Goal: Information Seeking & Learning: Check status

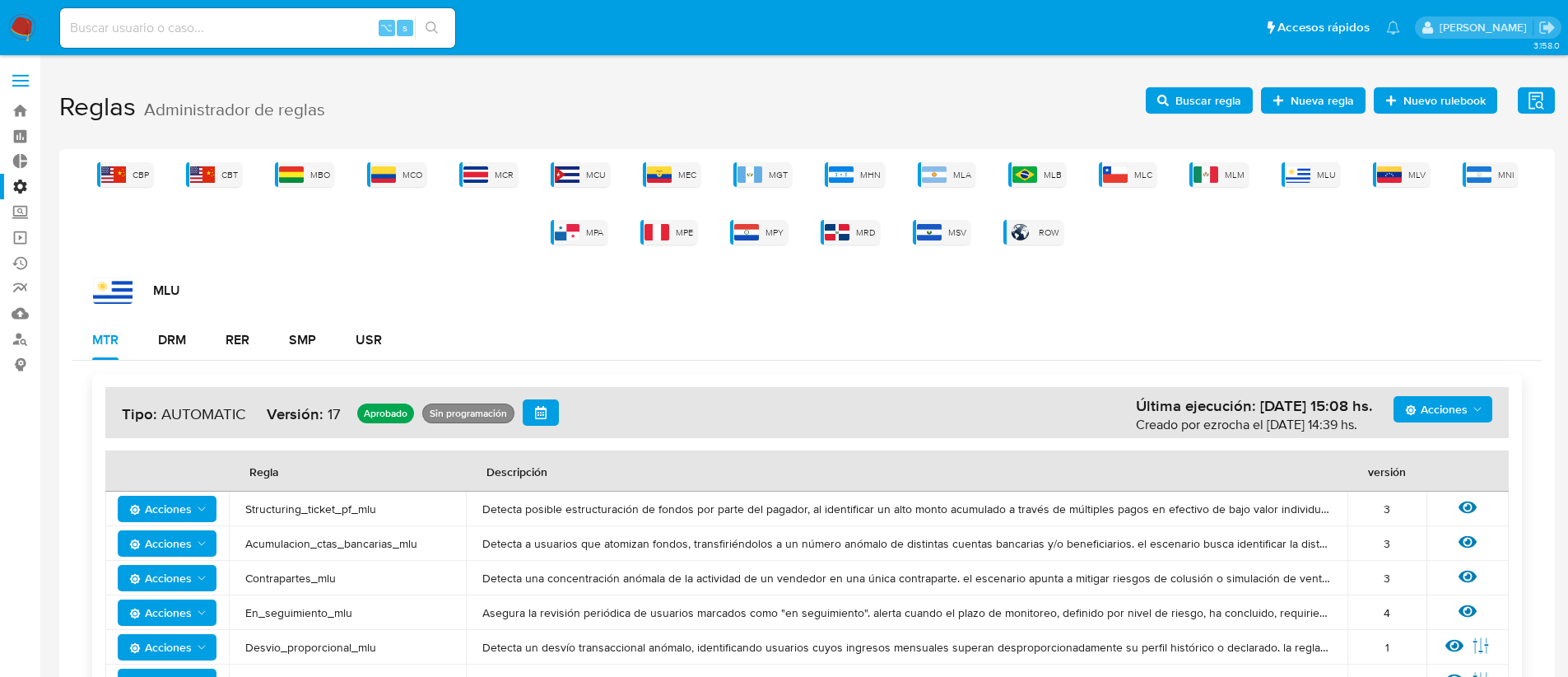
scroll to position [189, 0]
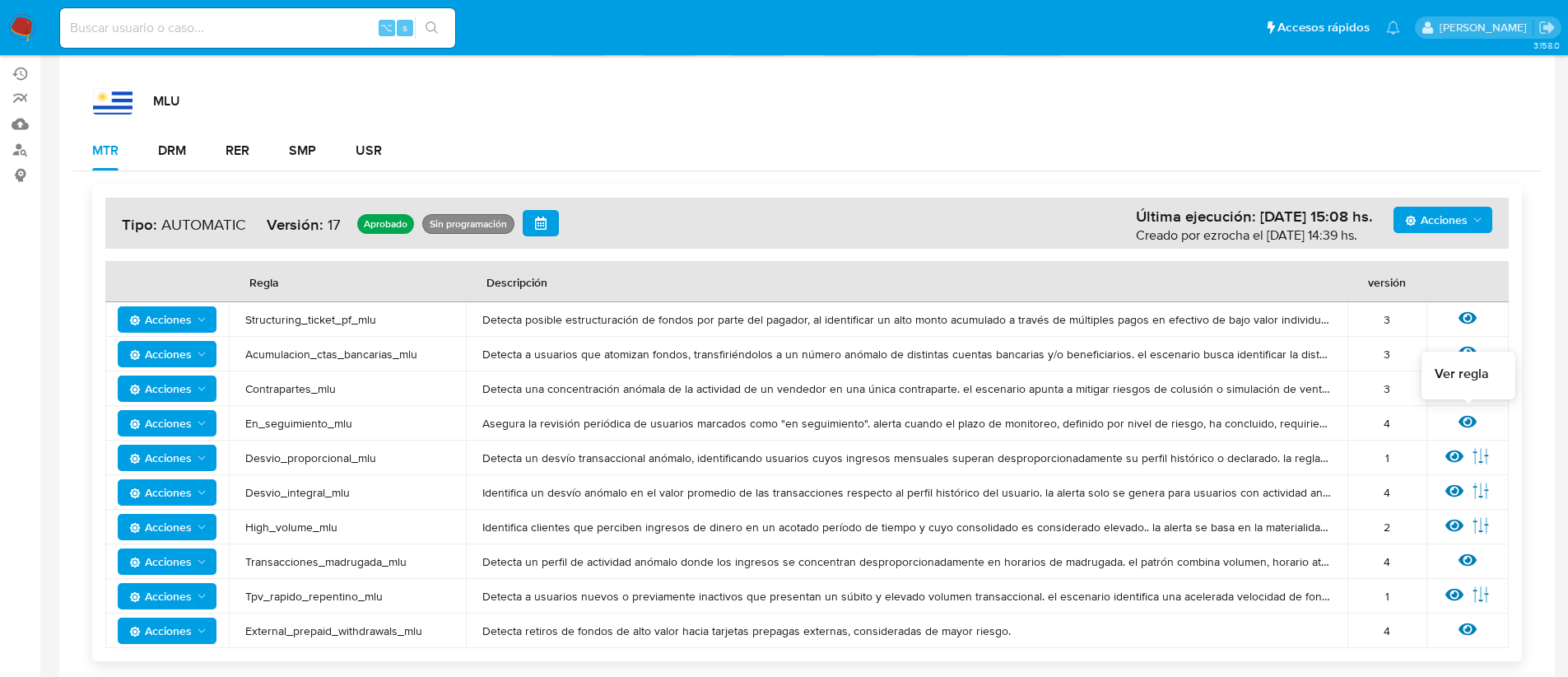
click at [1470, 422] on icon at bounding box center [1467, 421] width 18 height 12
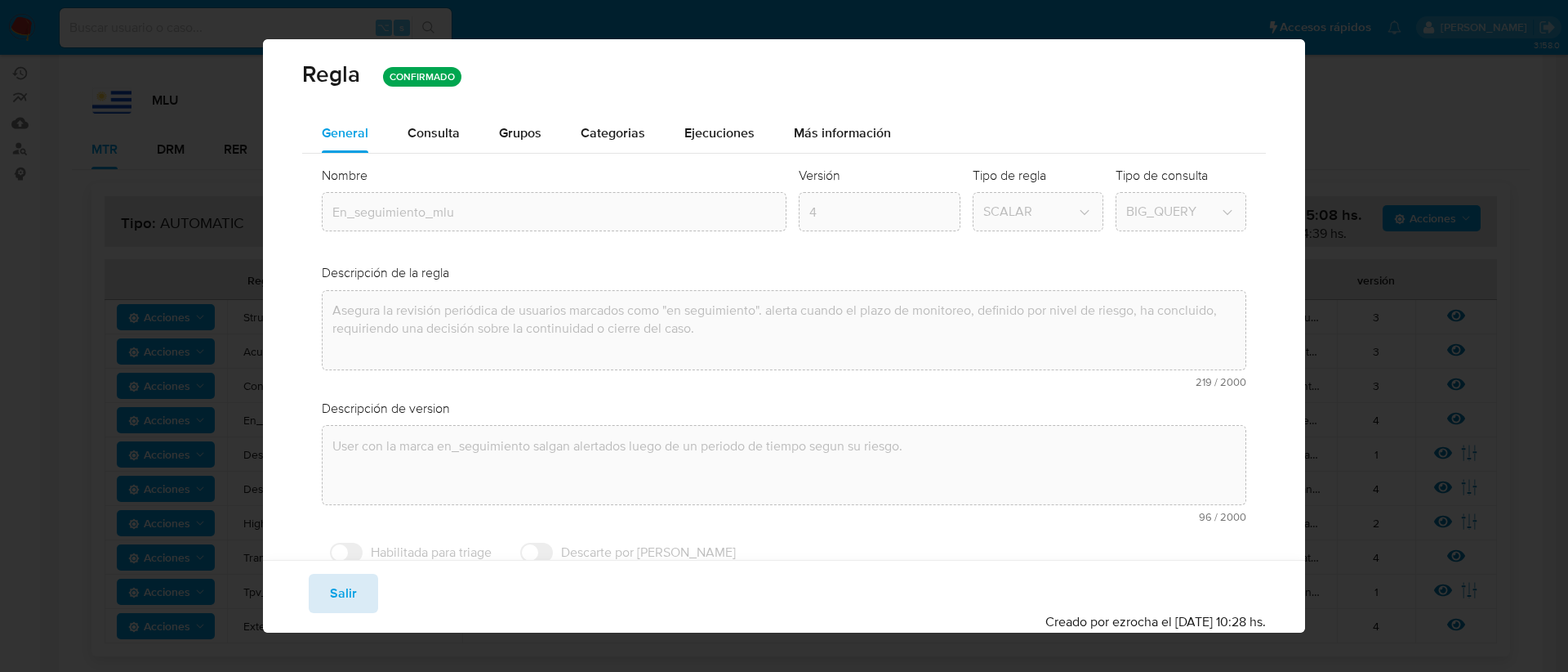
click at [328, 603] on button "Salir" at bounding box center [343, 593] width 69 height 39
type input "1"
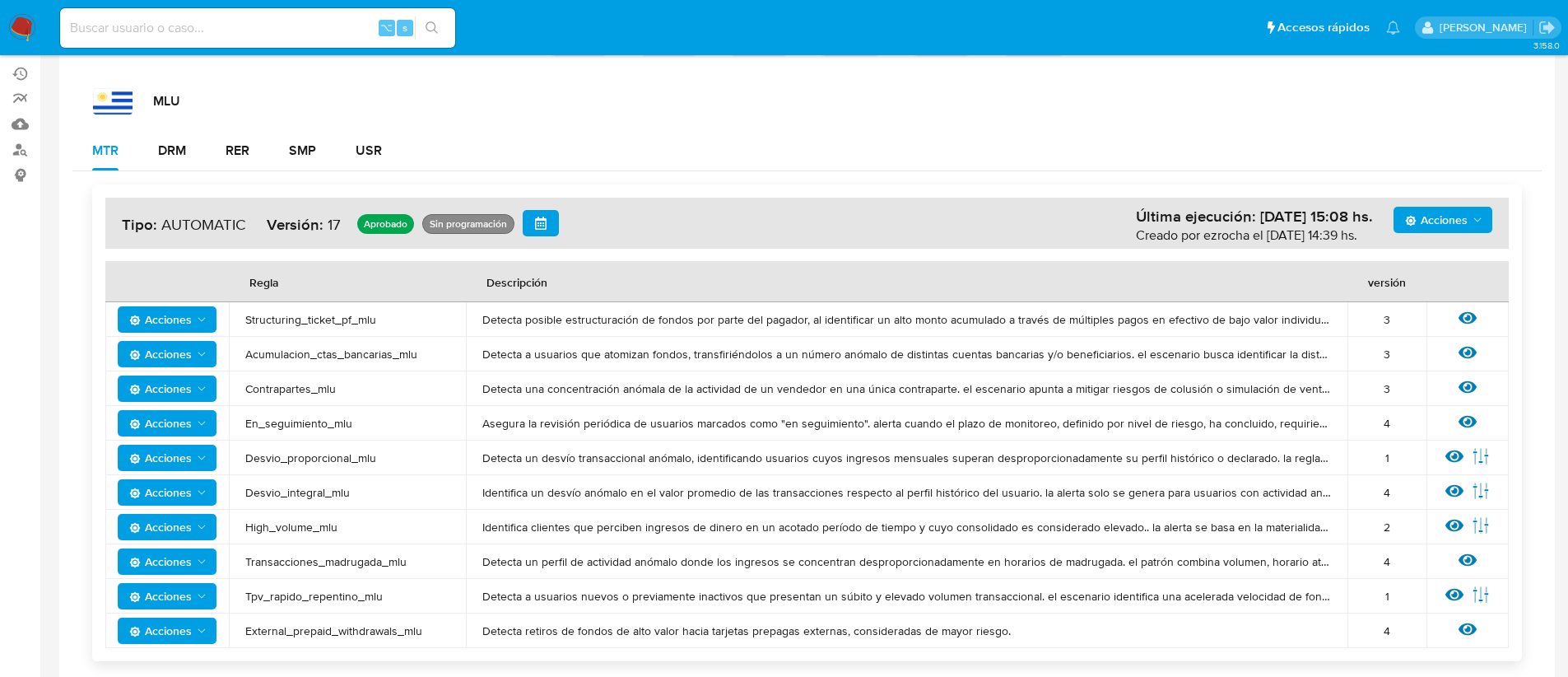
click at [180, 420] on span "Acciones" at bounding box center [160, 423] width 62 height 26
click at [186, 505] on button "Ver historico" at bounding box center [167, 504] width 148 height 40
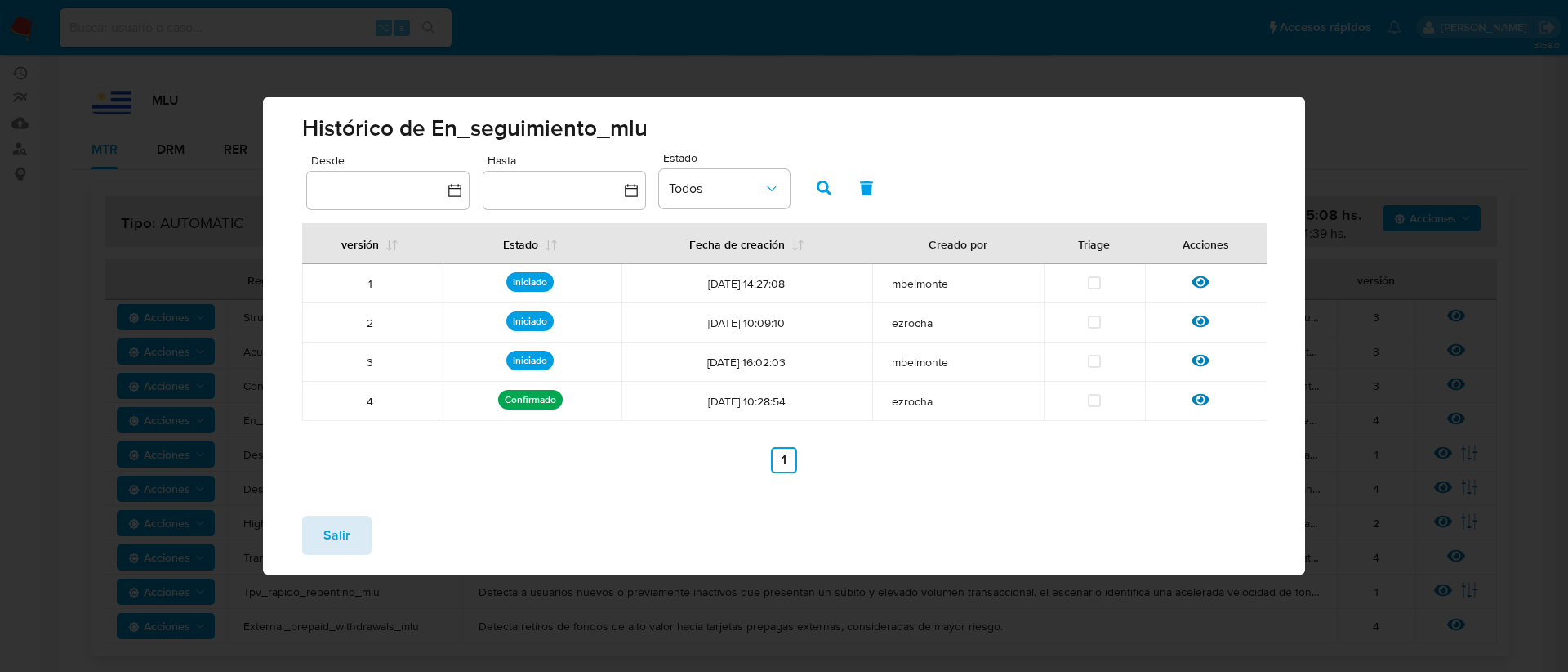
click at [319, 532] on button "Salir" at bounding box center [336, 536] width 69 height 39
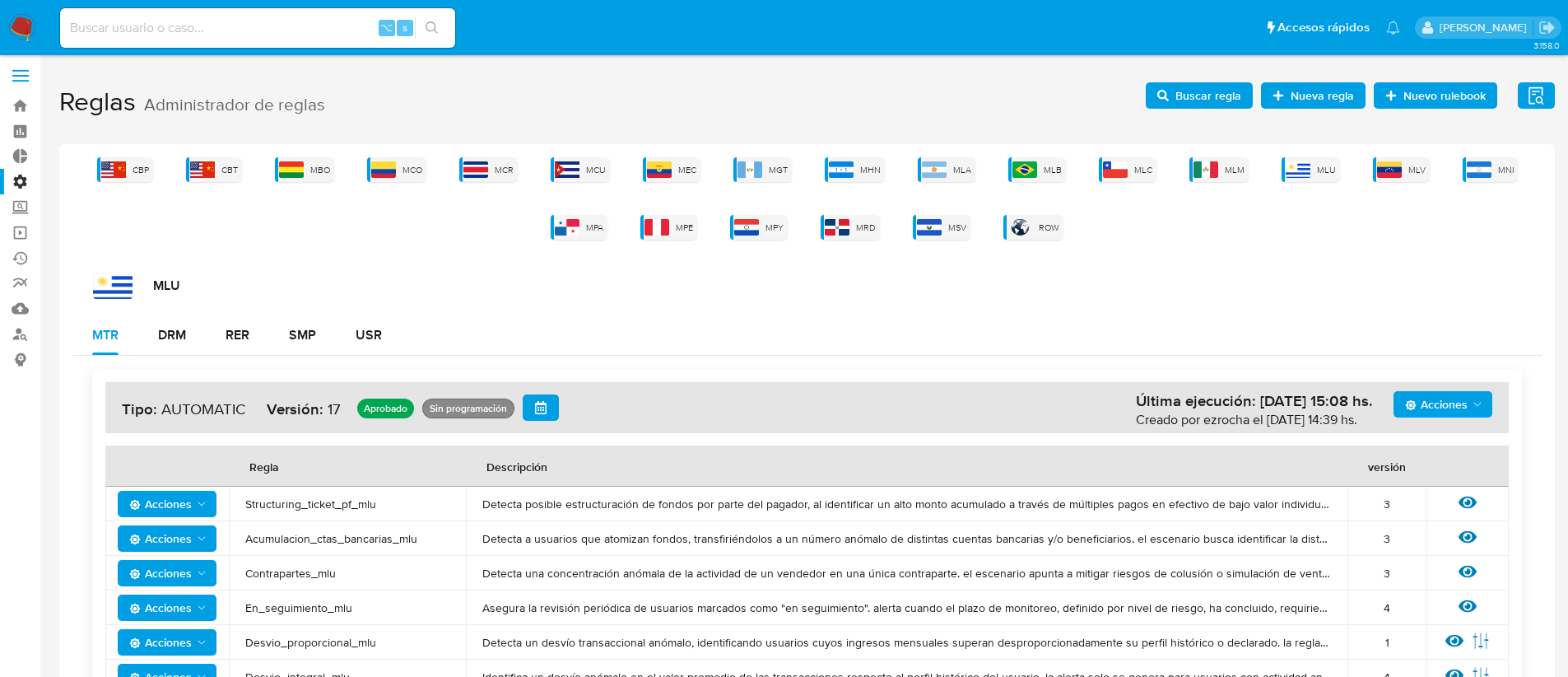
scroll to position [0, 0]
